Goal: Go to known website: Access a specific website the user already knows

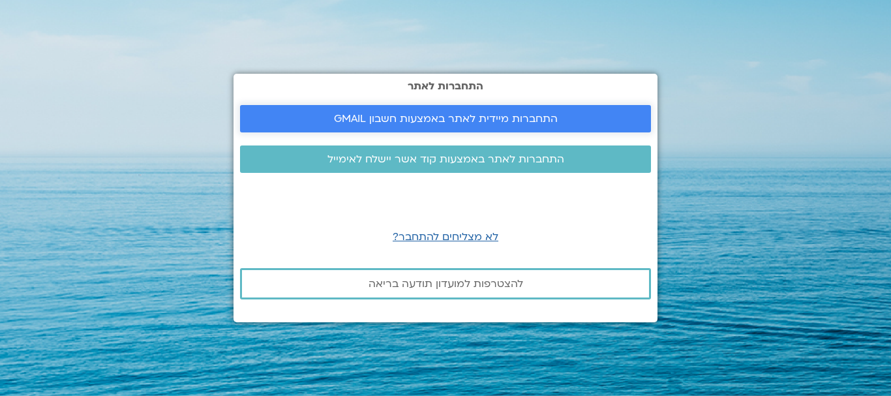
click at [476, 114] on span "התחברות מיידית לאתר באמצעות חשבון GMAIL" at bounding box center [446, 119] width 224 height 12
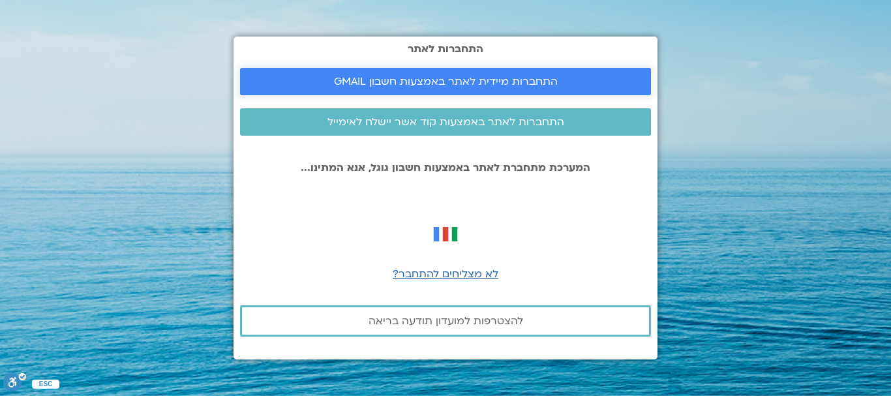
click at [468, 80] on span "התחברות מיידית לאתר באמצעות חשבון GMAIL" at bounding box center [446, 82] width 224 height 12
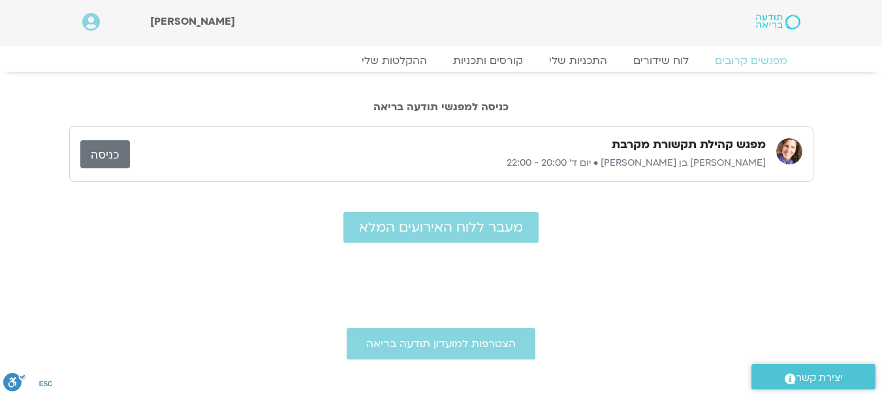
click at [104, 153] on link "כניסה" at bounding box center [105, 154] width 50 height 28
